Goal: Task Accomplishment & Management: Complete application form

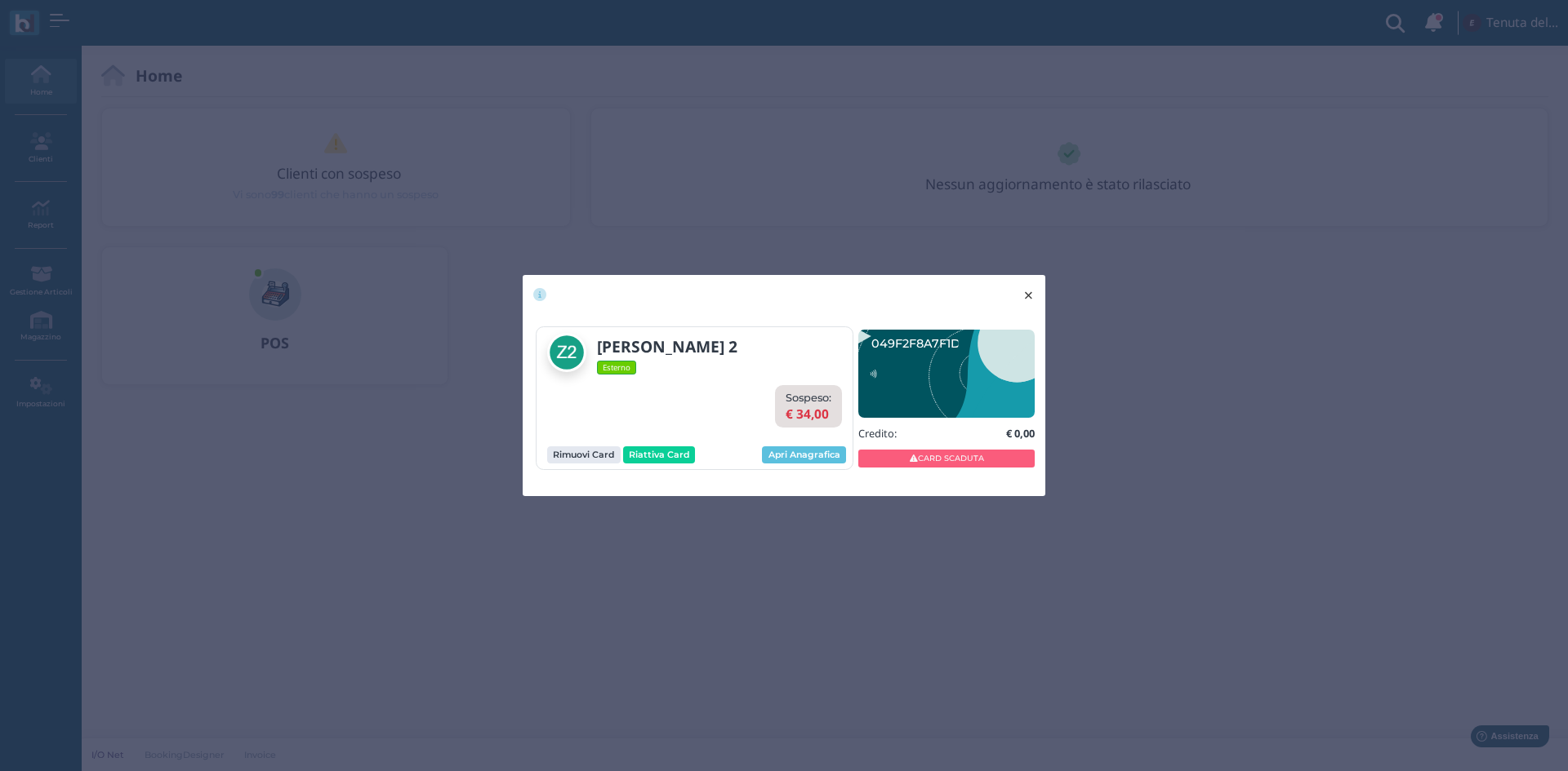
click at [1032, 297] on span "×" at bounding box center [1028, 296] width 13 height 21
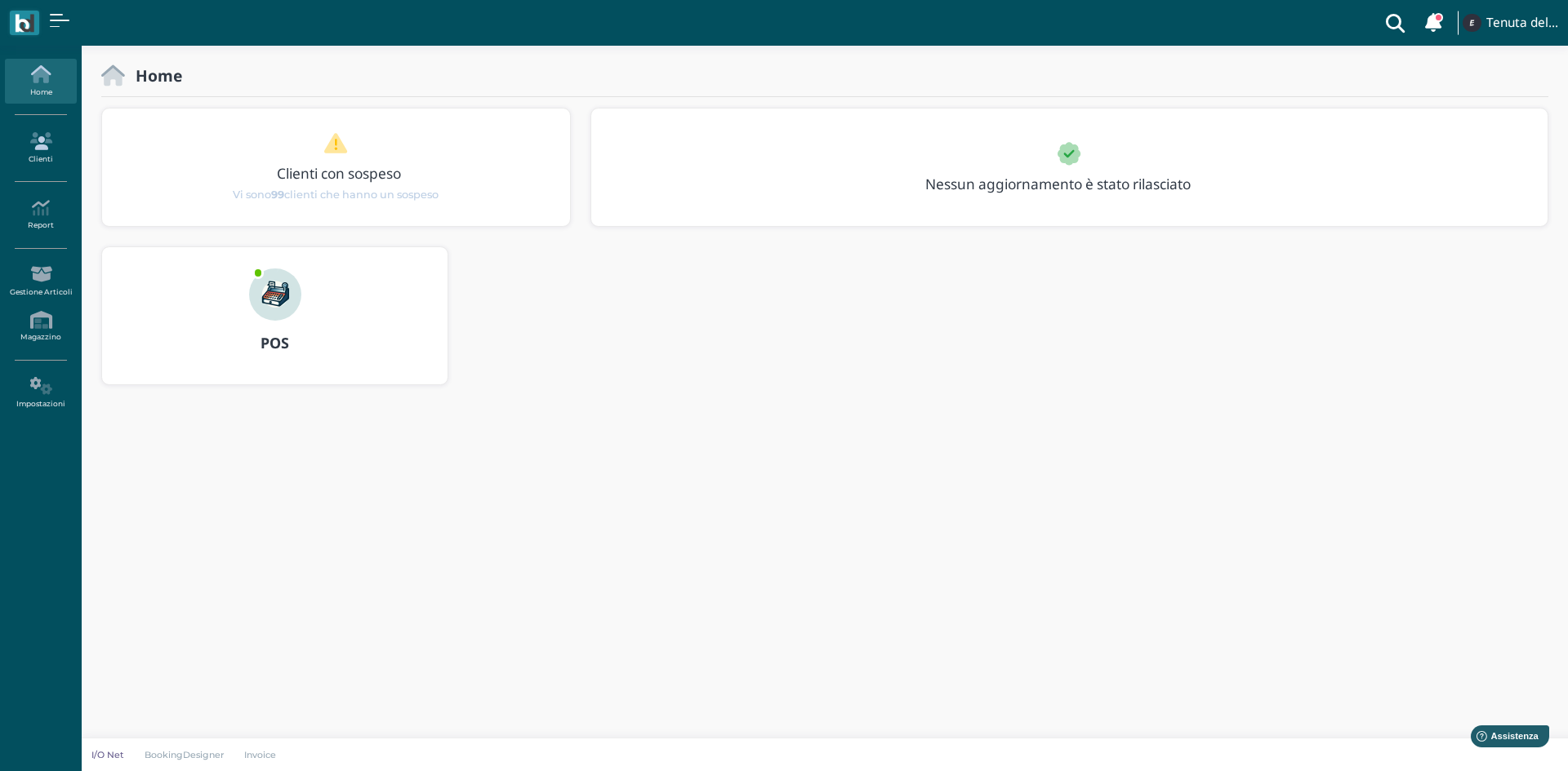
click at [40, 155] on link "Clienti" at bounding box center [40, 148] width 71 height 44
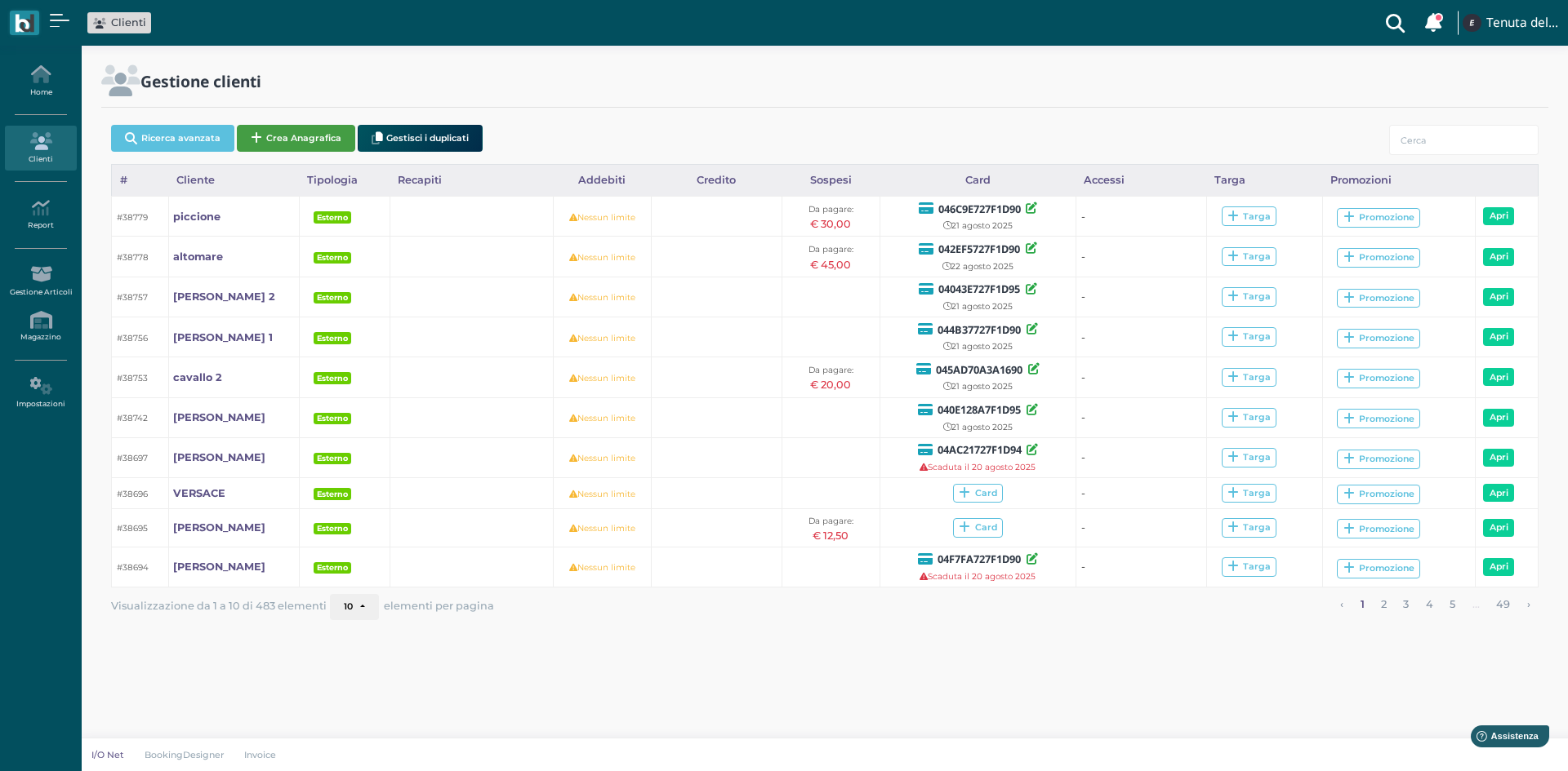
click at [316, 139] on button "Crea Anagrafica" at bounding box center [296, 138] width 118 height 27
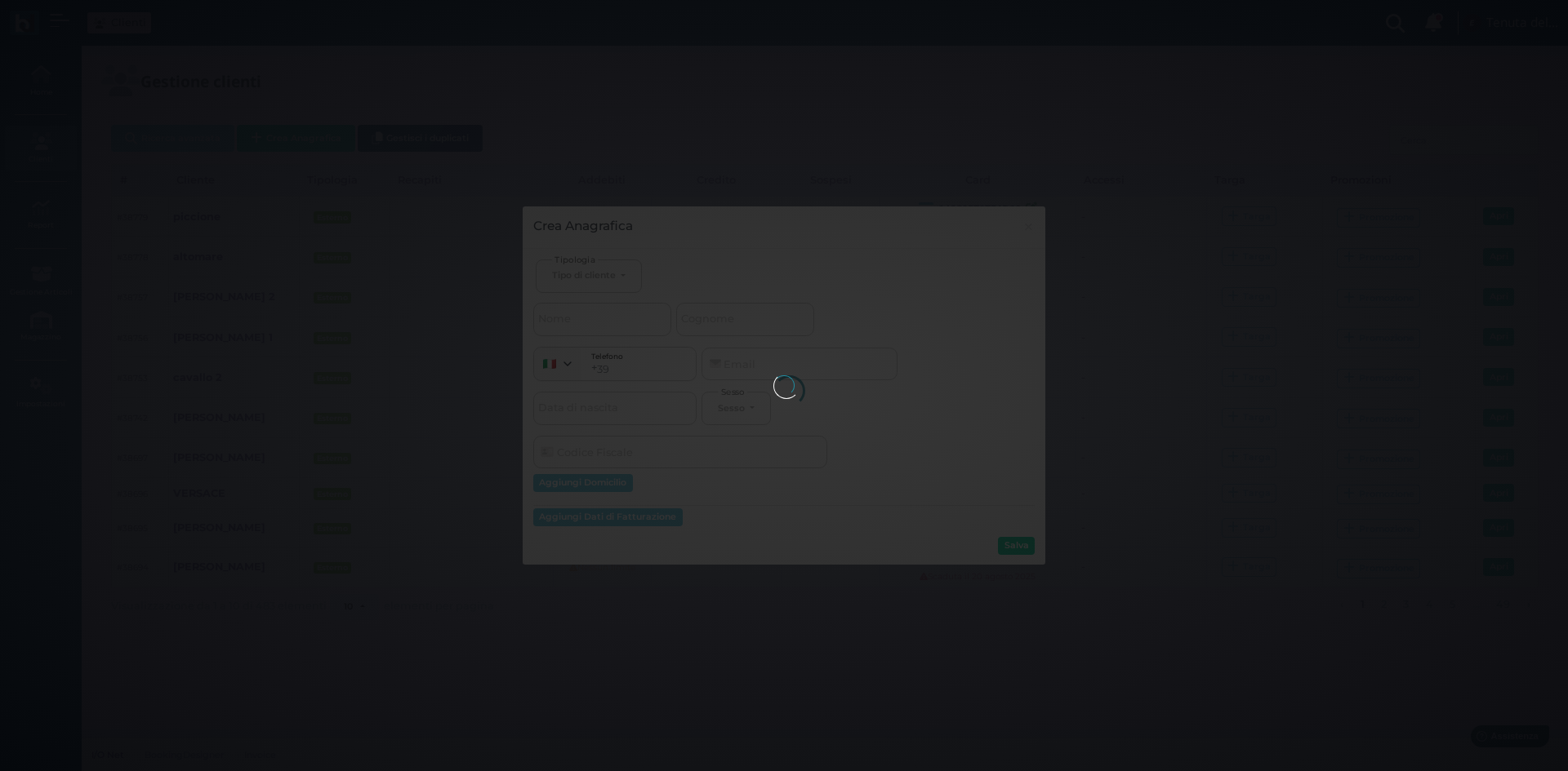
select select
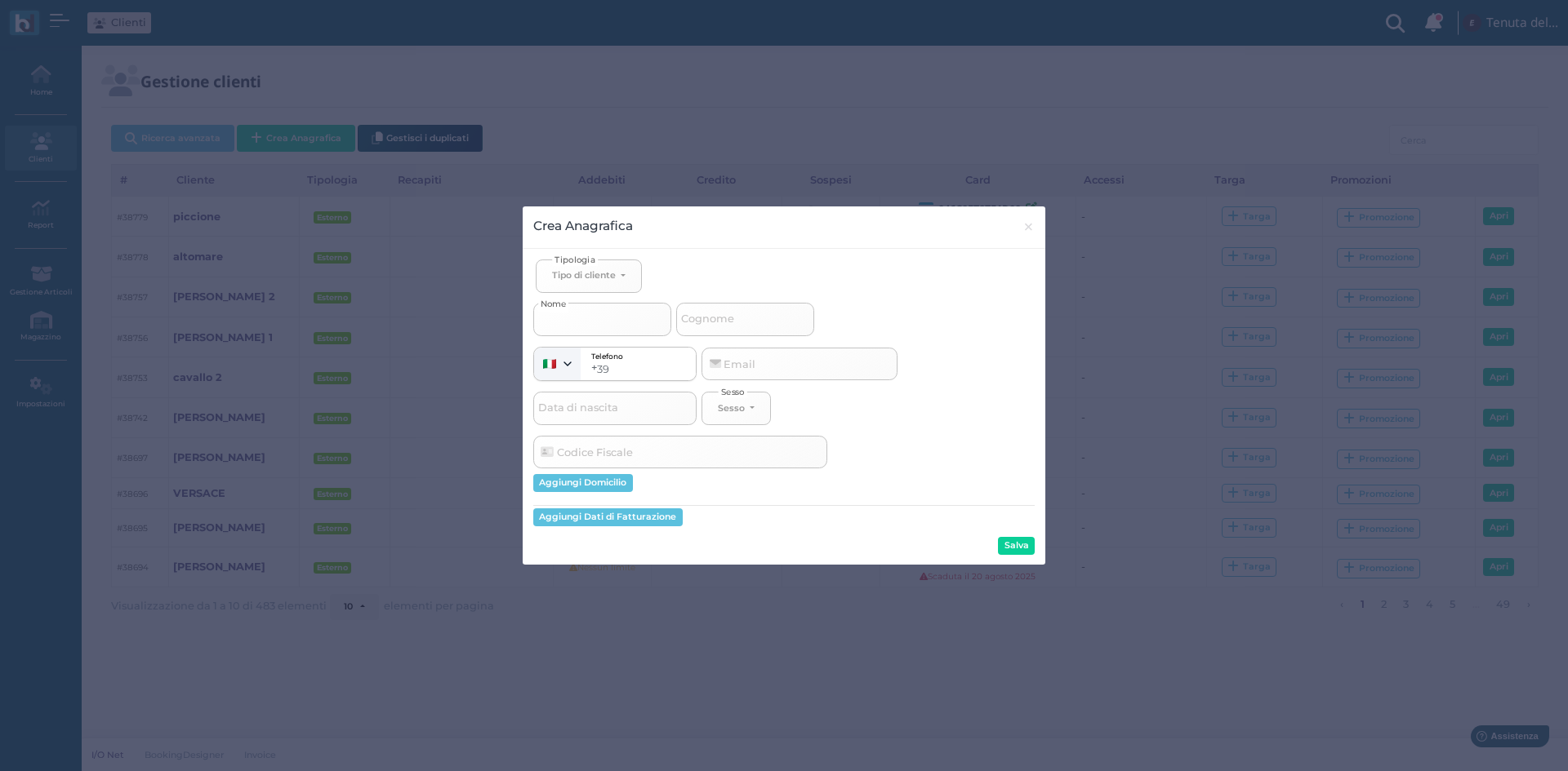
click at [589, 307] on input "Nome" at bounding box center [602, 319] width 138 height 33
select select
type input "a"
select select
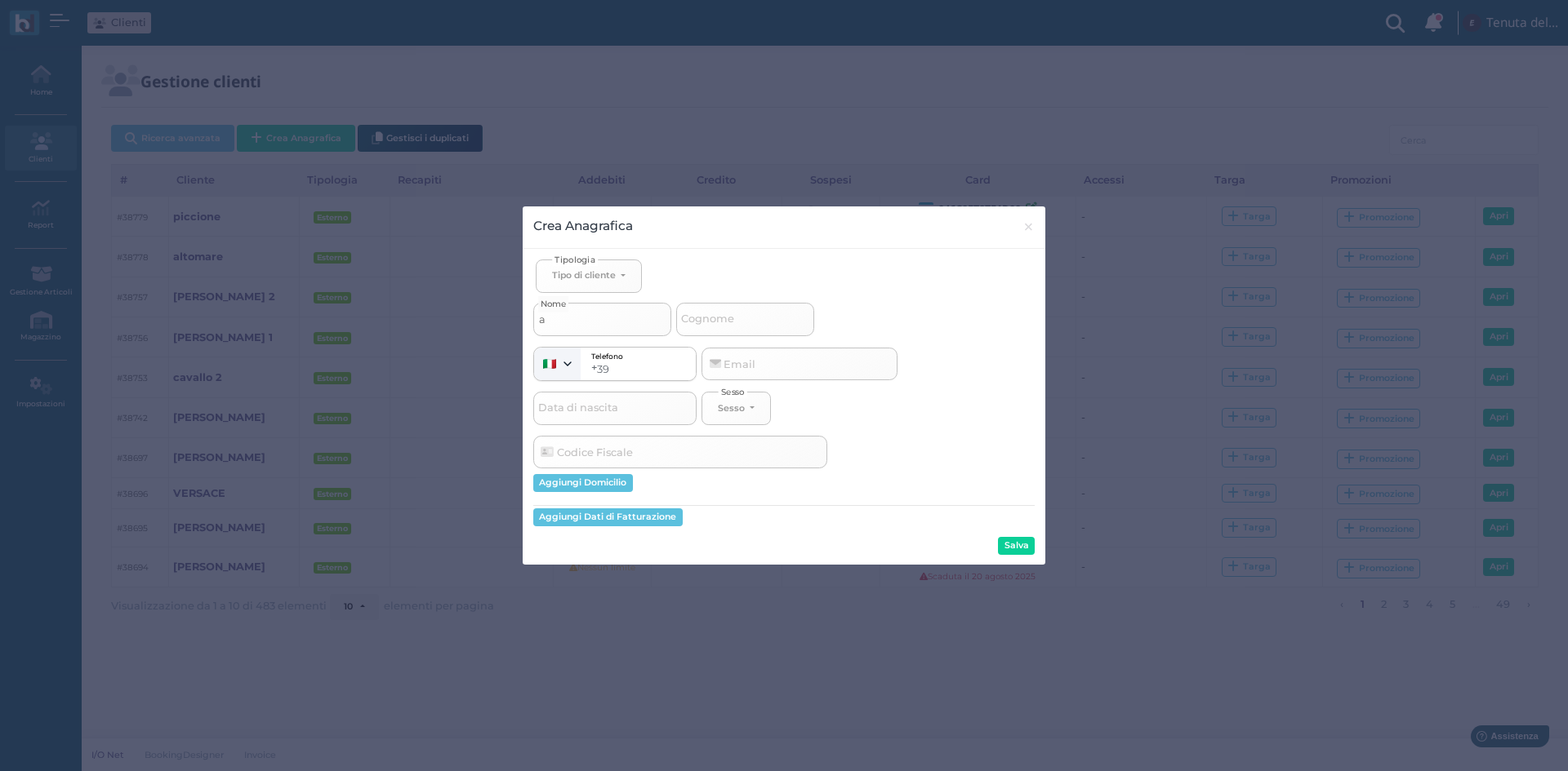
type input "ar"
select select
type input "arg"
select select
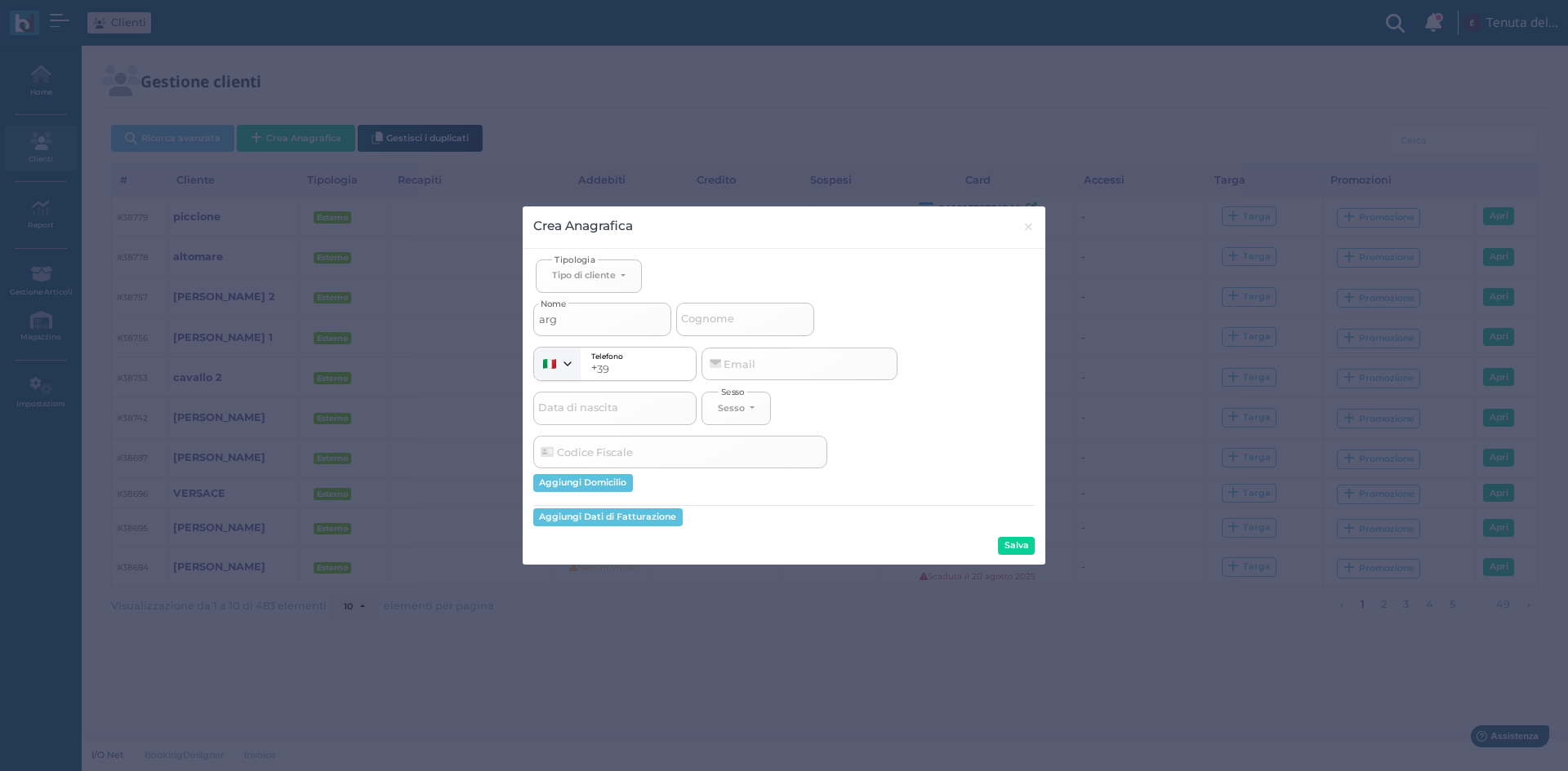
select select
type input "arge"
select select
type input "arges"
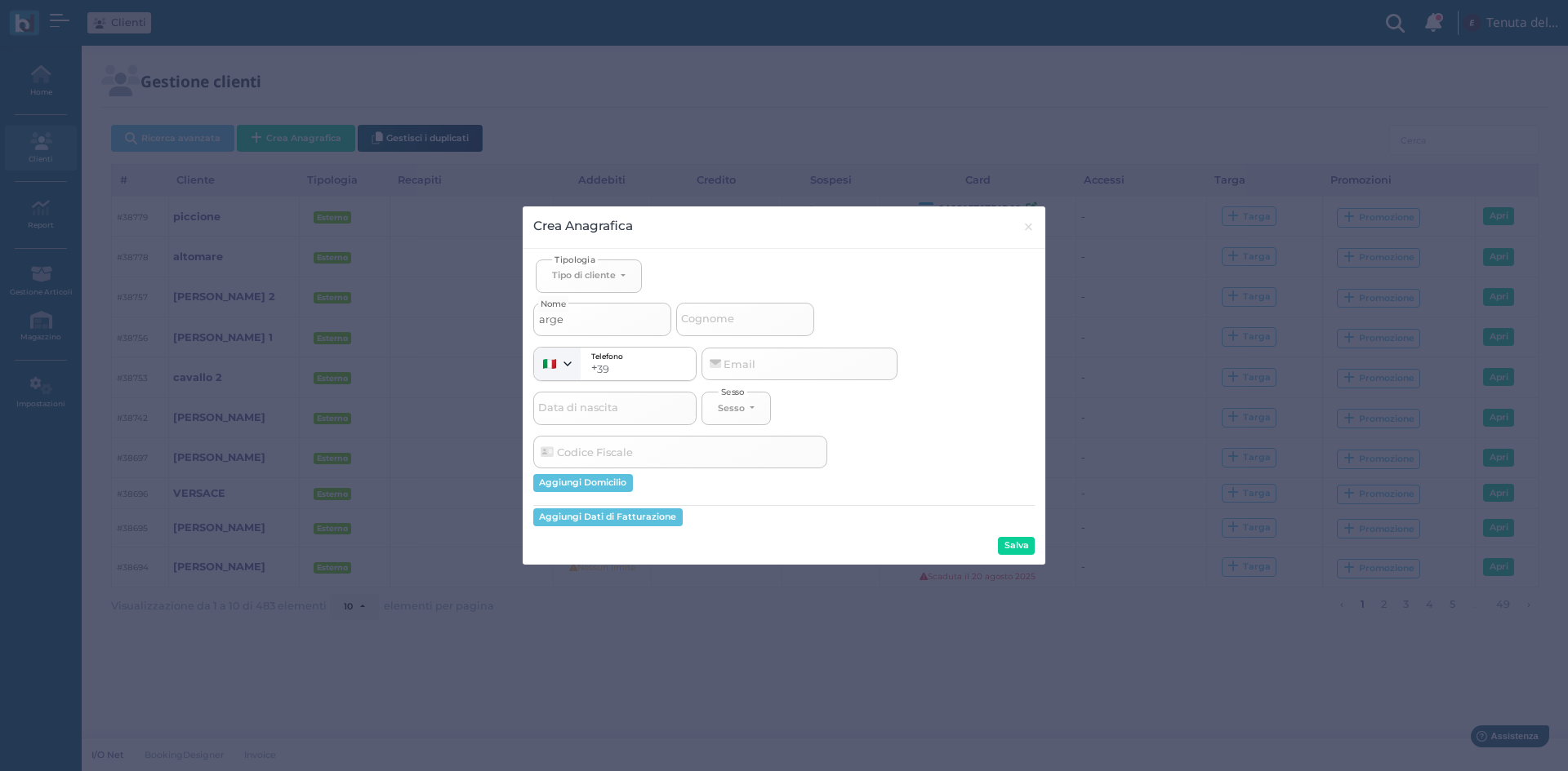
select select
type input "argese"
select select
type input "argese"
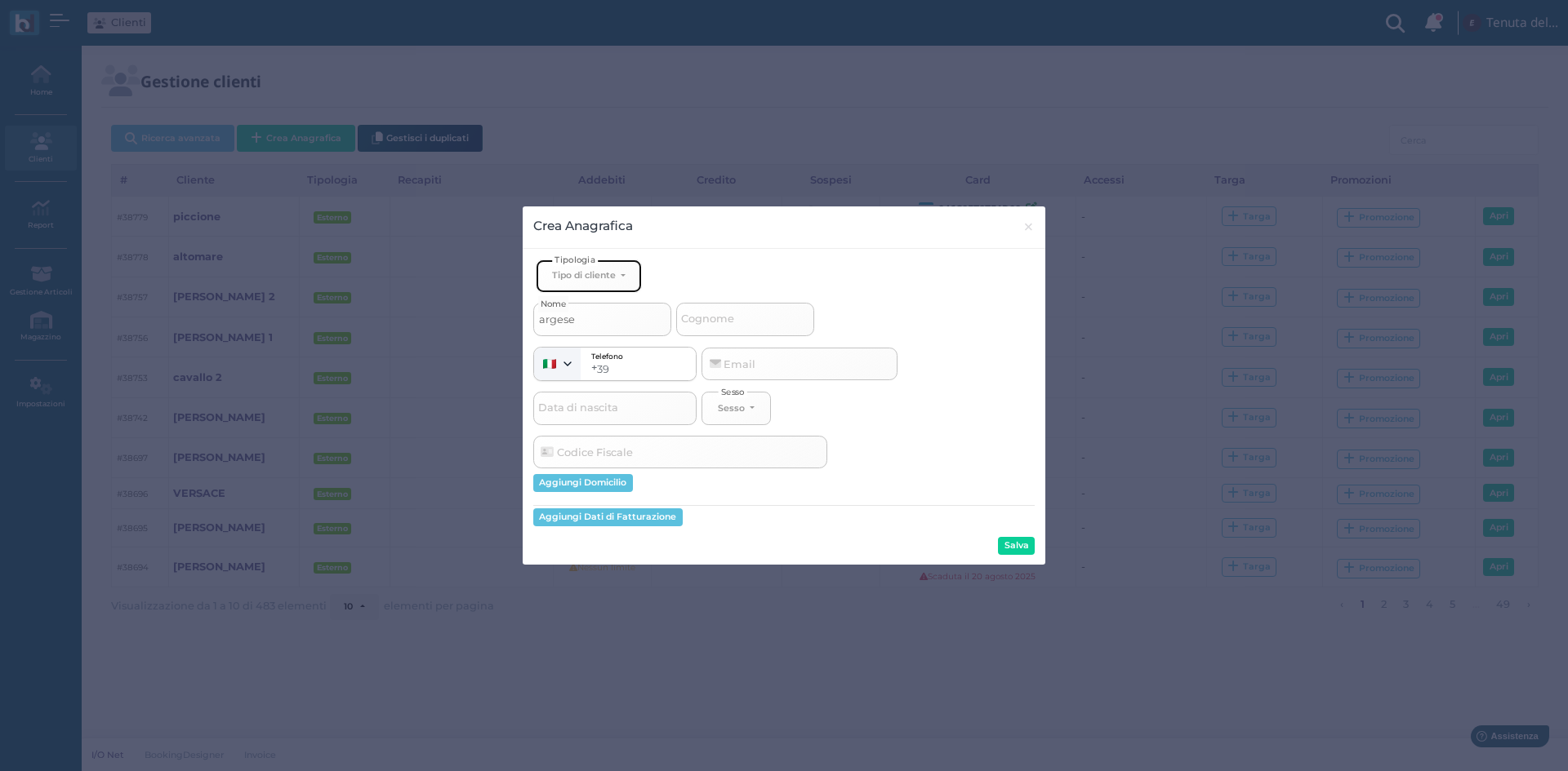
click at [607, 268] on button "Tipo di cliente" at bounding box center [589, 276] width 106 height 34
click at [595, 326] on link "Esterno" at bounding box center [616, 329] width 160 height 18
select select "[object Object]"
select select
click at [711, 321] on span "Cognome" at bounding box center [708, 319] width 58 height 20
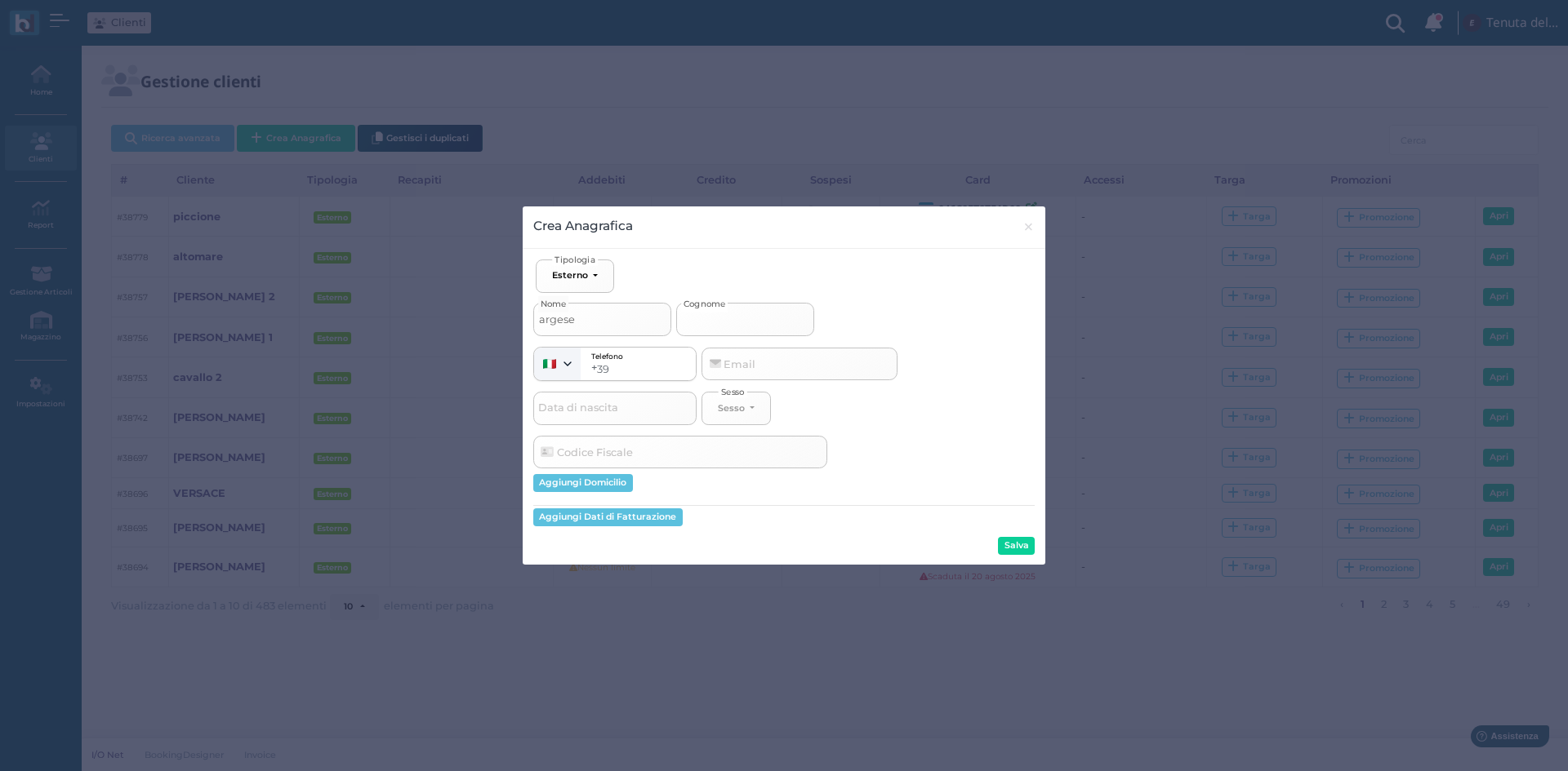
click at [711, 321] on input "Cognome" at bounding box center [744, 319] width 138 height 33
click at [1028, 549] on button "Salva" at bounding box center [1016, 546] width 37 height 18
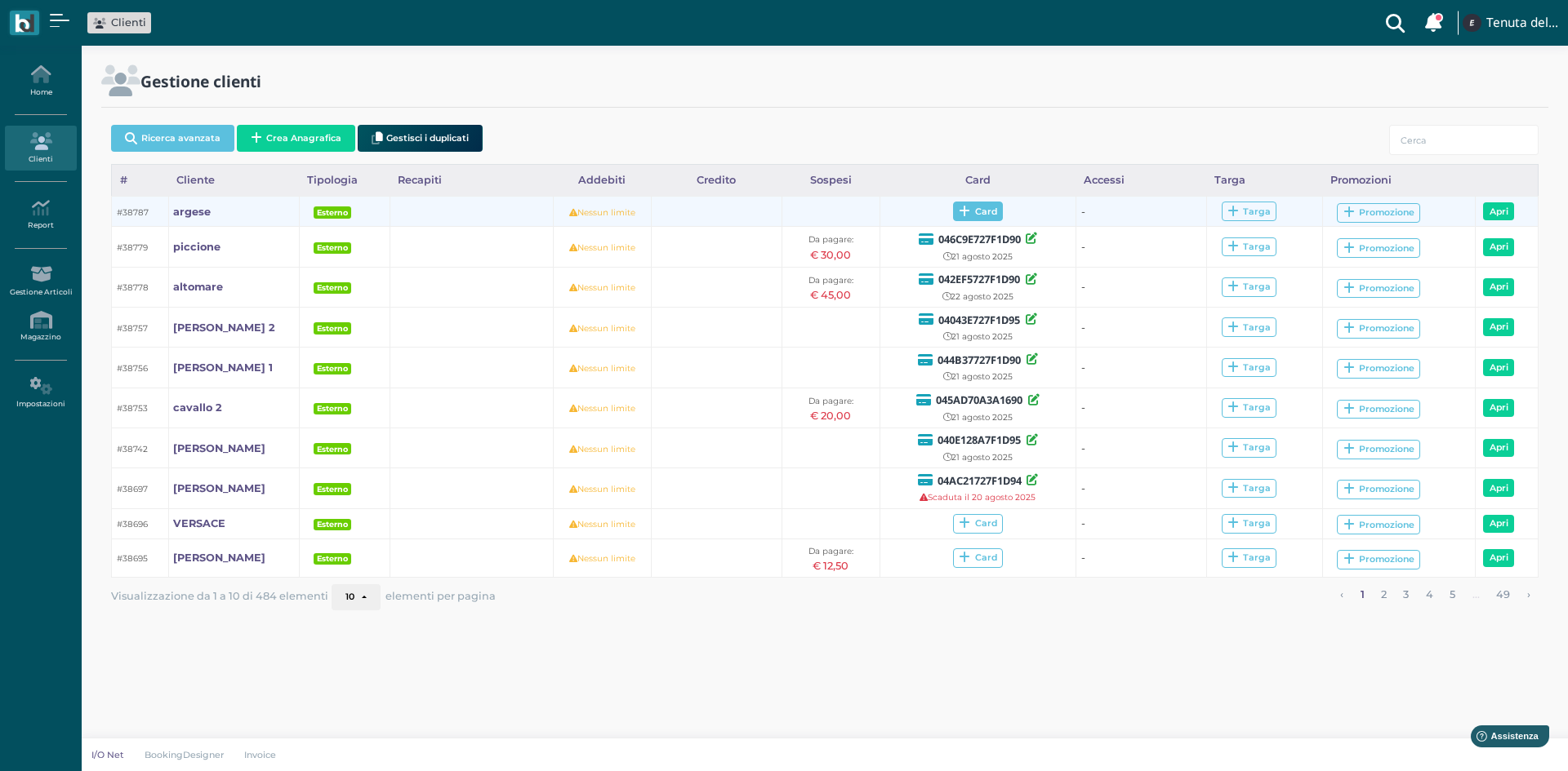
click at [970, 217] on span "Card" at bounding box center [978, 212] width 50 height 19
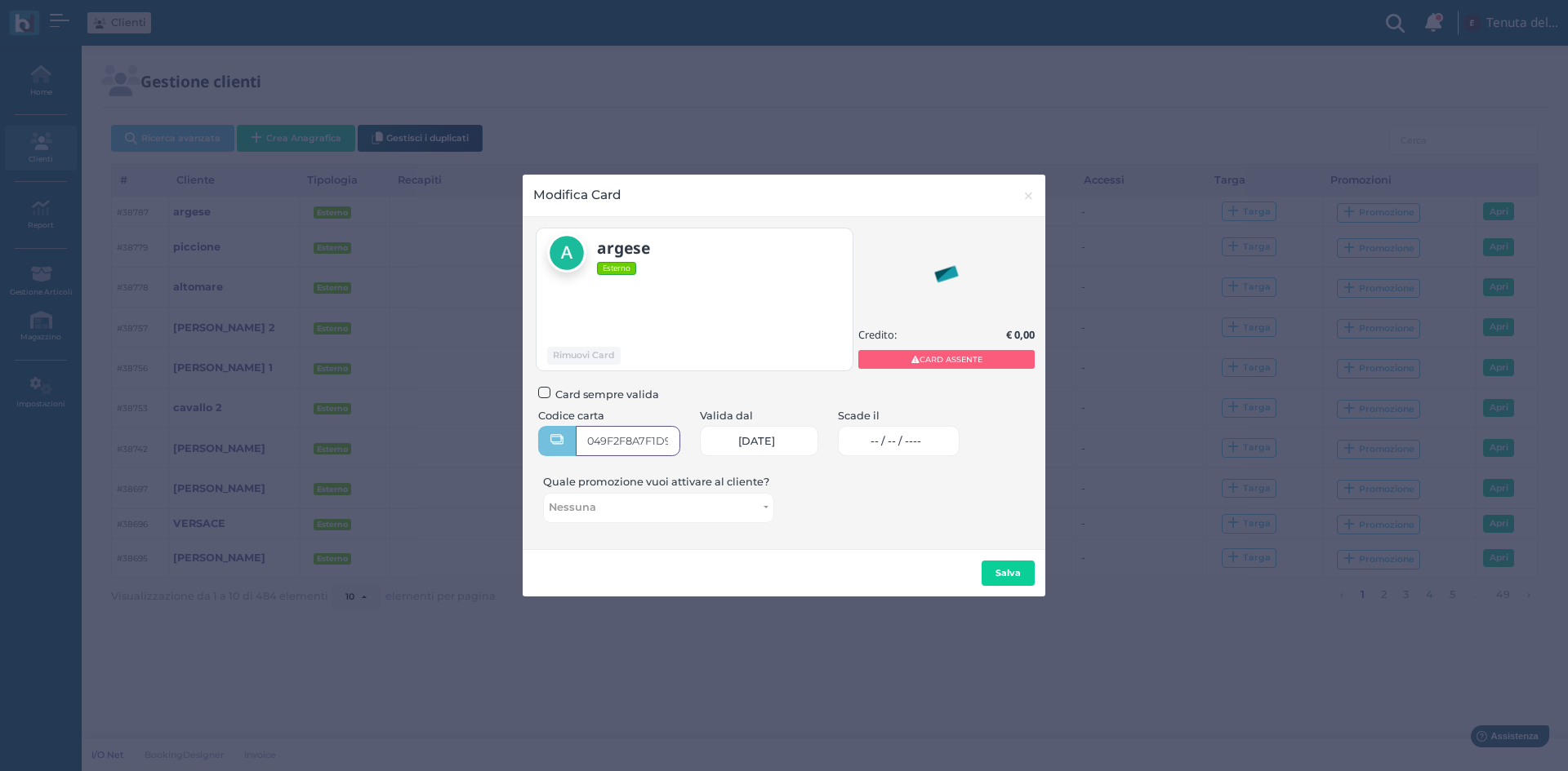
type input "049F2F8A7F1D94"
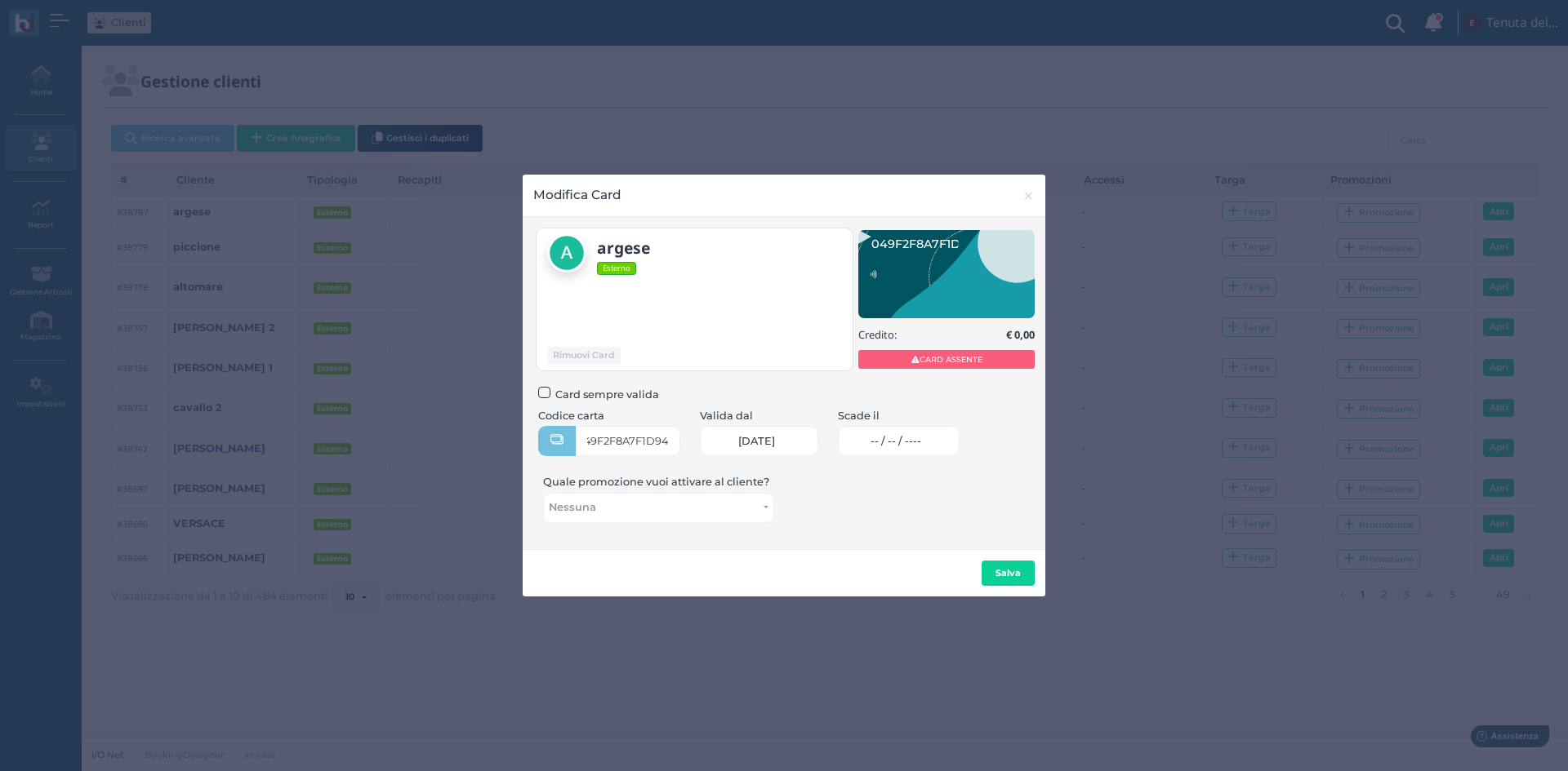
click at [934, 433] on link "-- / -- / ----" at bounding box center [899, 441] width 122 height 30
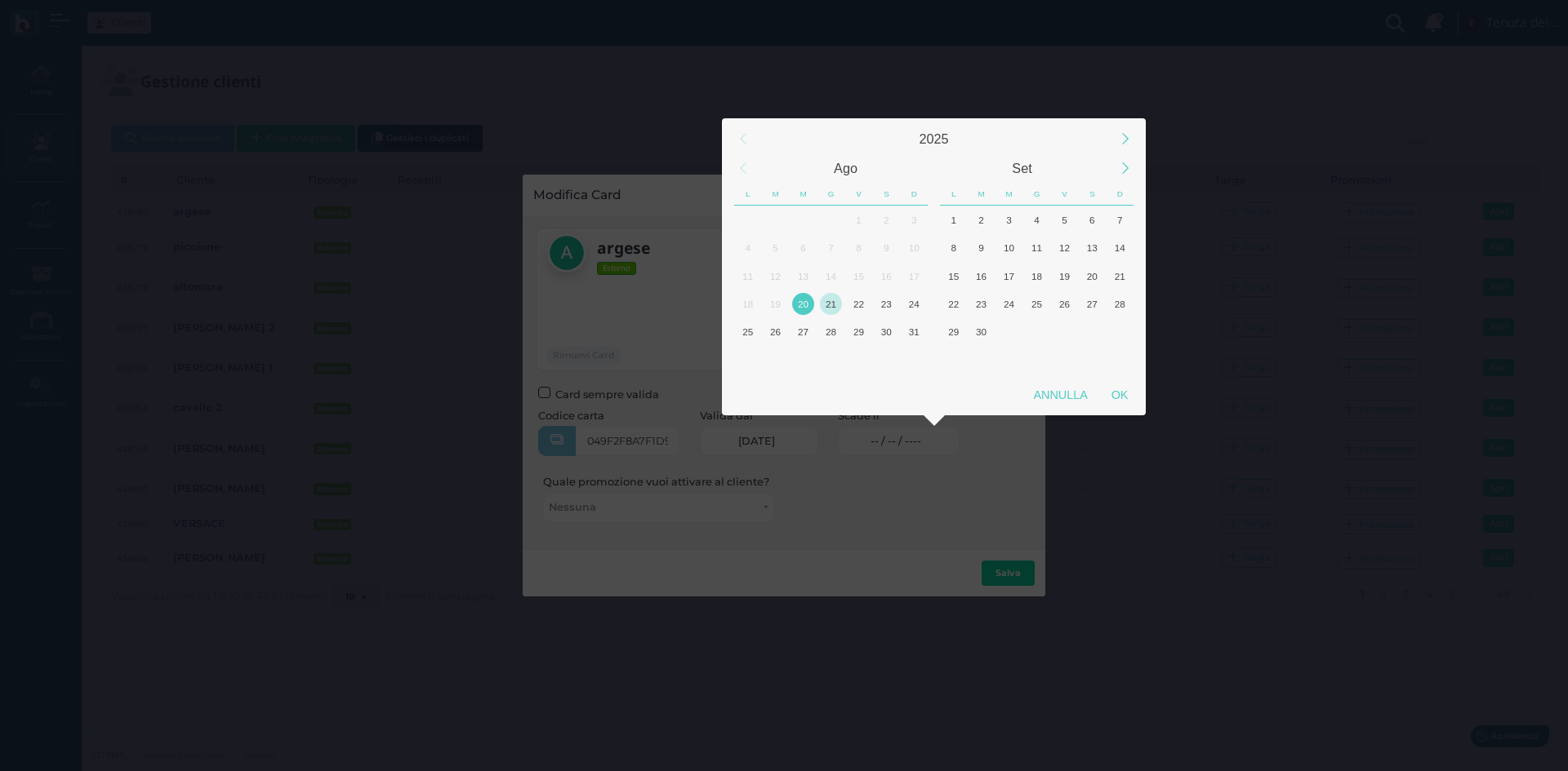
click at [832, 307] on div "21" at bounding box center [830, 303] width 22 height 22
click at [1125, 391] on div "OK" at bounding box center [1119, 395] width 41 height 29
type input "[DATE]"
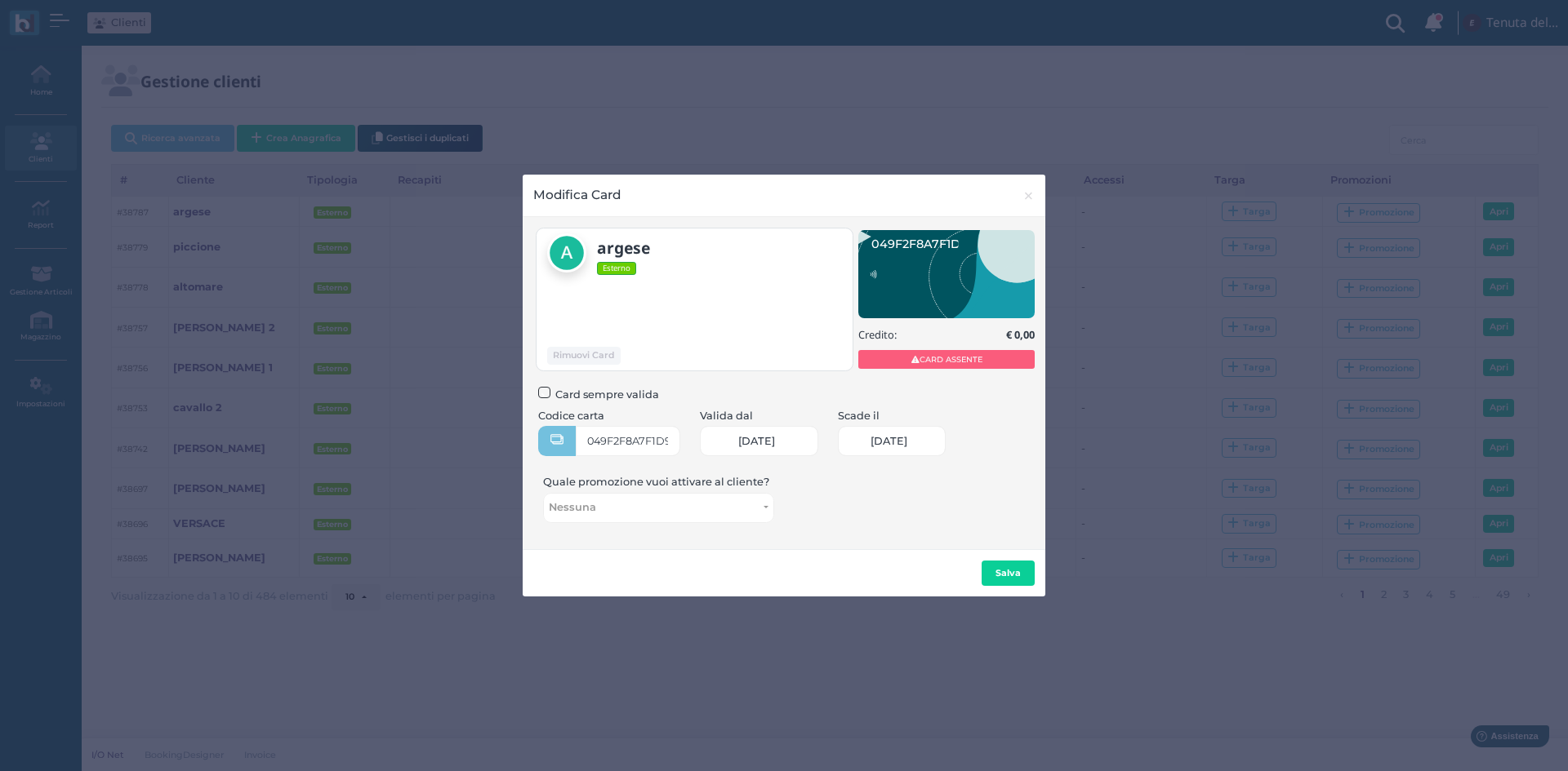
scroll to position [0, 68]
click at [1001, 567] on b "Salva" at bounding box center [1008, 573] width 25 height 12
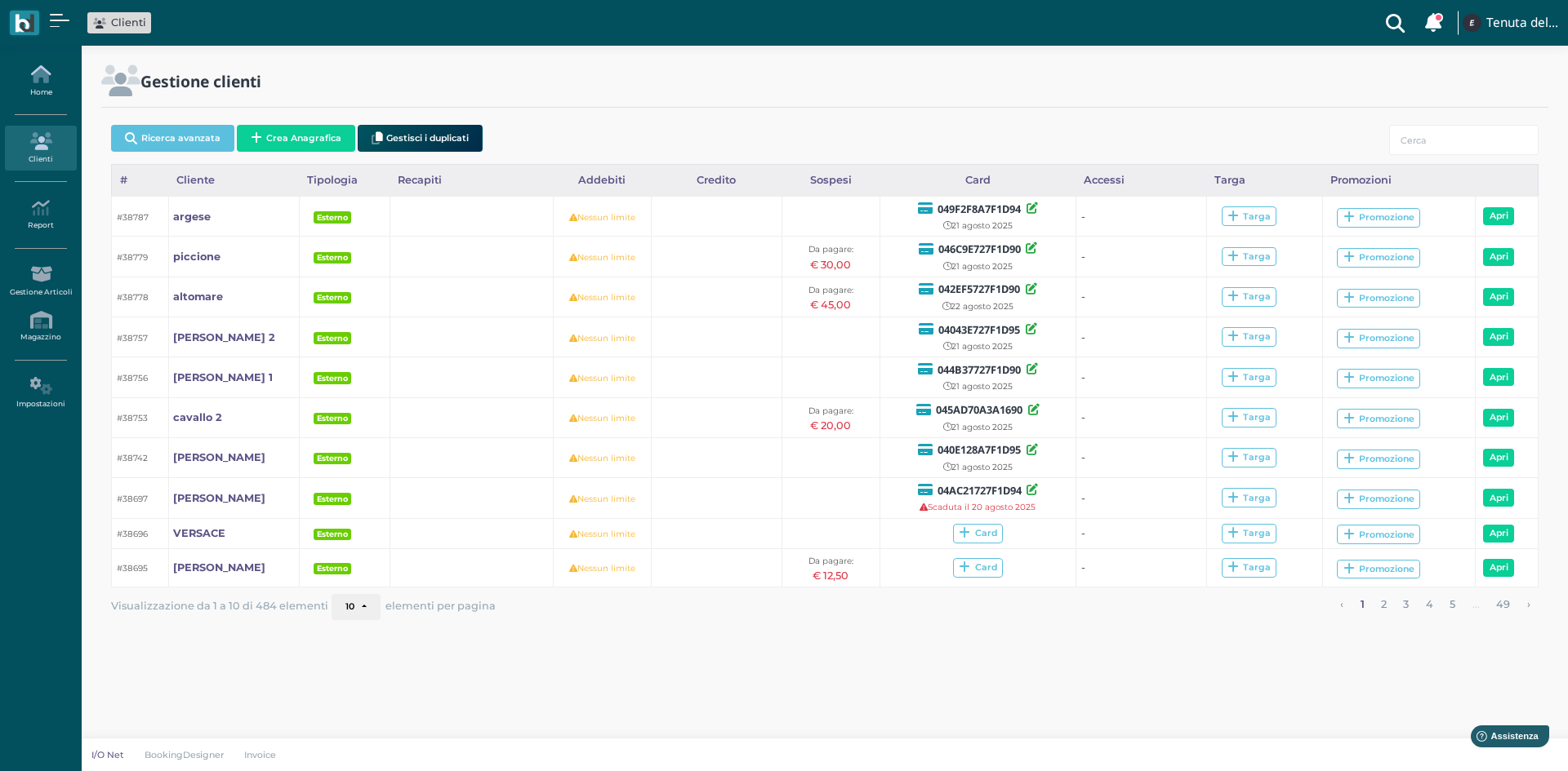
click at [42, 87] on link "Home" at bounding box center [40, 81] width 71 height 44
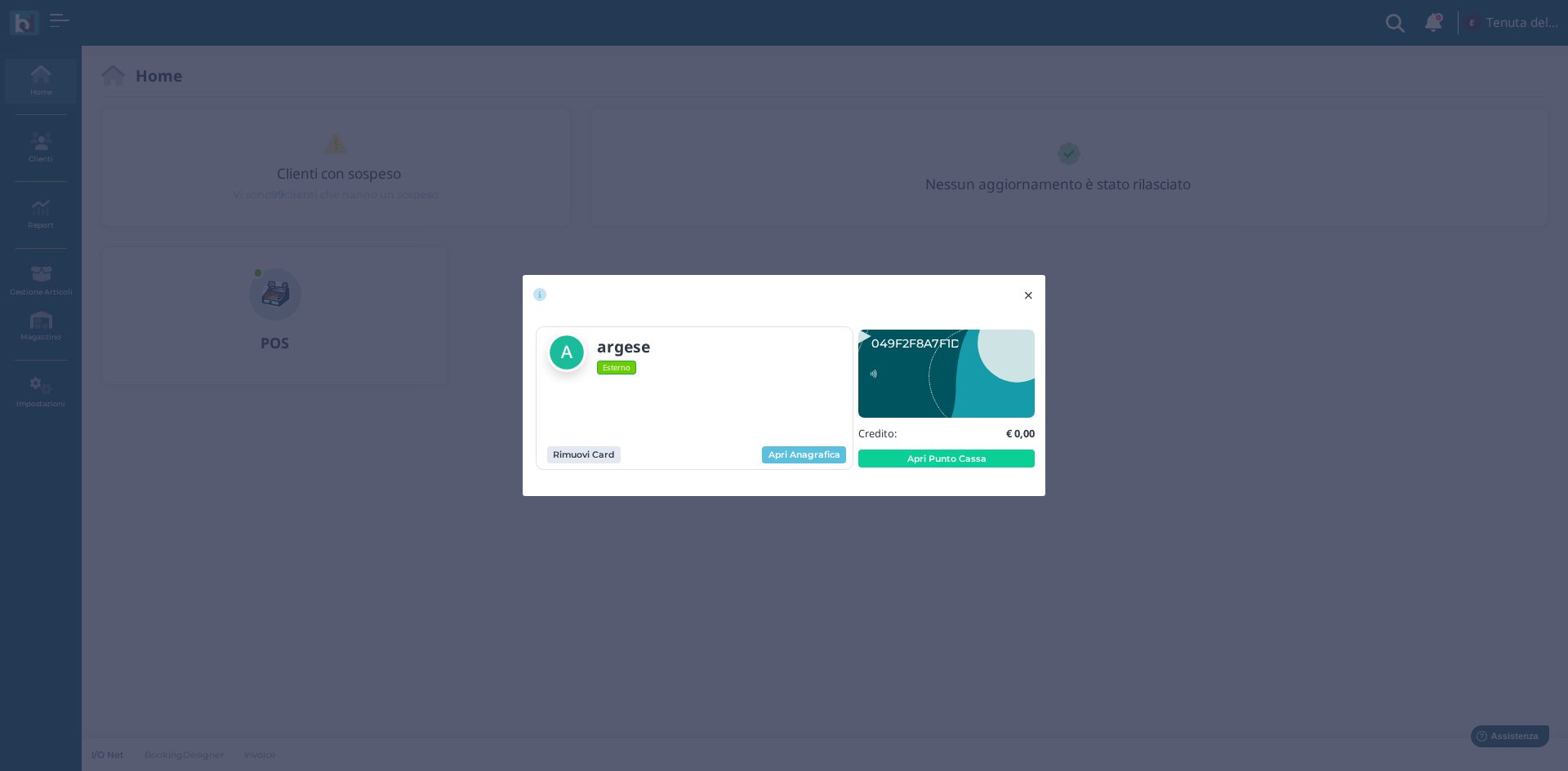
click at [1022, 302] on button "× close" at bounding box center [1028, 296] width 34 height 42
click at [1026, 294] on span "×" at bounding box center [1028, 296] width 13 height 21
